Goal: Information Seeking & Learning: Learn about a topic

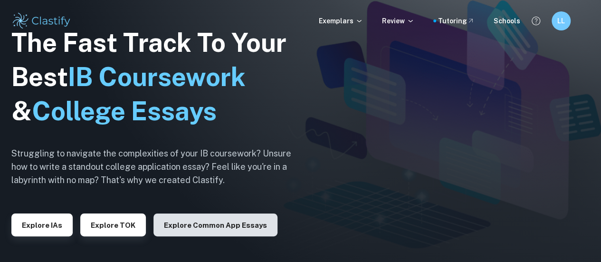
click at [217, 217] on button "Explore Common App essays" at bounding box center [215, 224] width 124 height 23
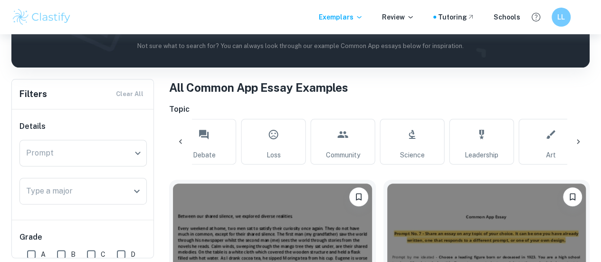
scroll to position [0, 1146]
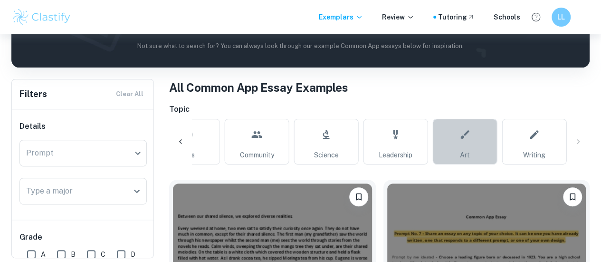
click at [458, 155] on link "Art" at bounding box center [465, 142] width 65 height 46
type input "Art"
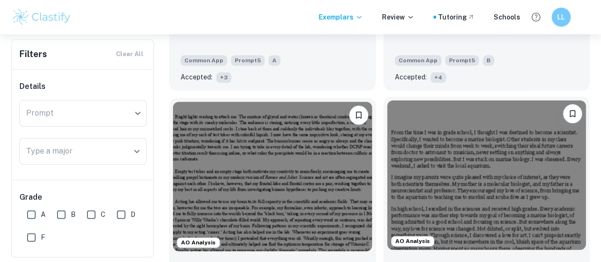
scroll to position [476, 0]
click at [387, 101] on img at bounding box center [486, 175] width 199 height 149
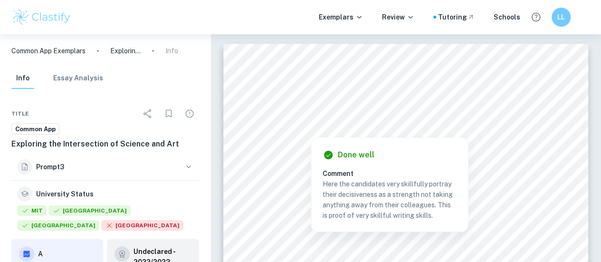
click at [477, 106] on div at bounding box center [399, 110] width 267 height 11
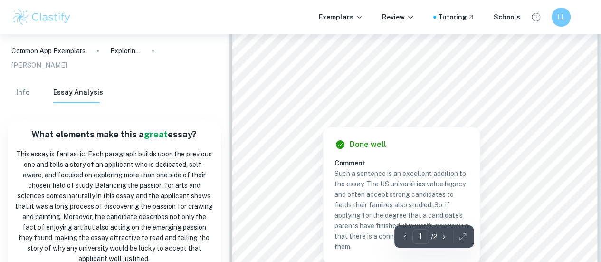
scroll to position [57, 0]
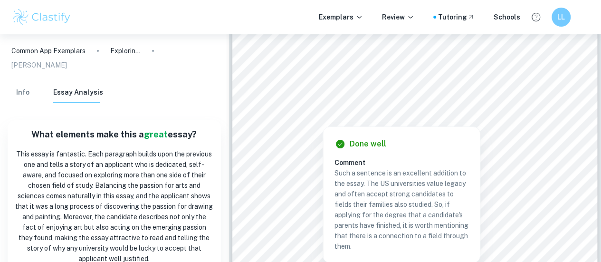
click at [522, 164] on span "being admitted to a good school and focusing on science. But somewhere along the" at bounding box center [410, 166] width 271 height 8
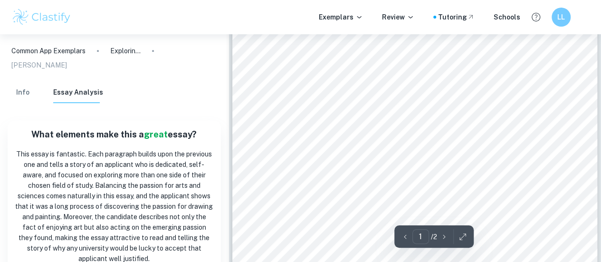
scroll to position [209, 0]
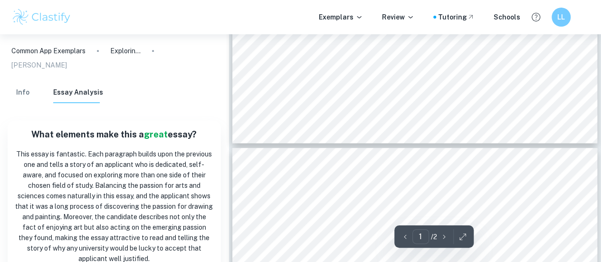
type input "2"
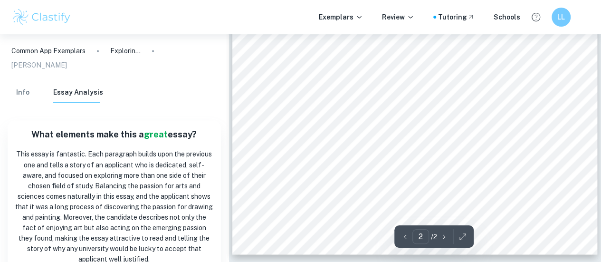
scroll to position [739, 0]
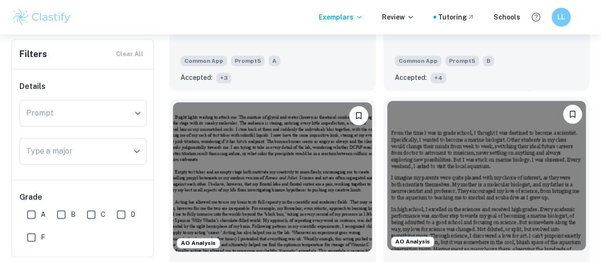
scroll to position [652, 0]
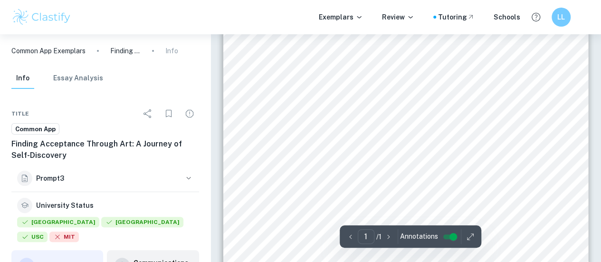
scroll to position [23, 0]
